Goal: Book appointment/travel/reservation

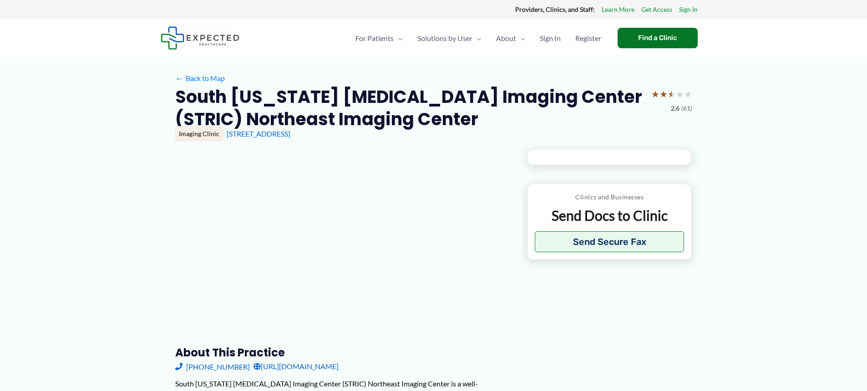
type input "**********"
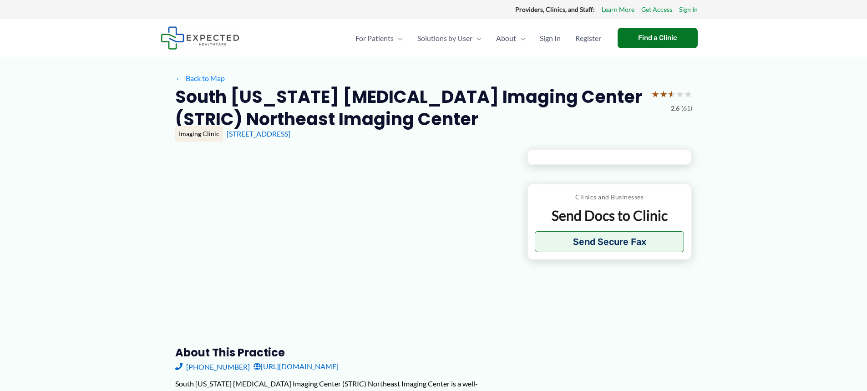
type input "**********"
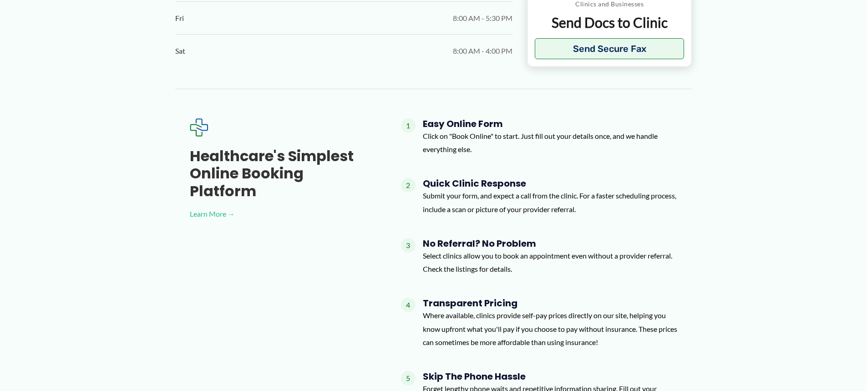
scroll to position [774, 0]
